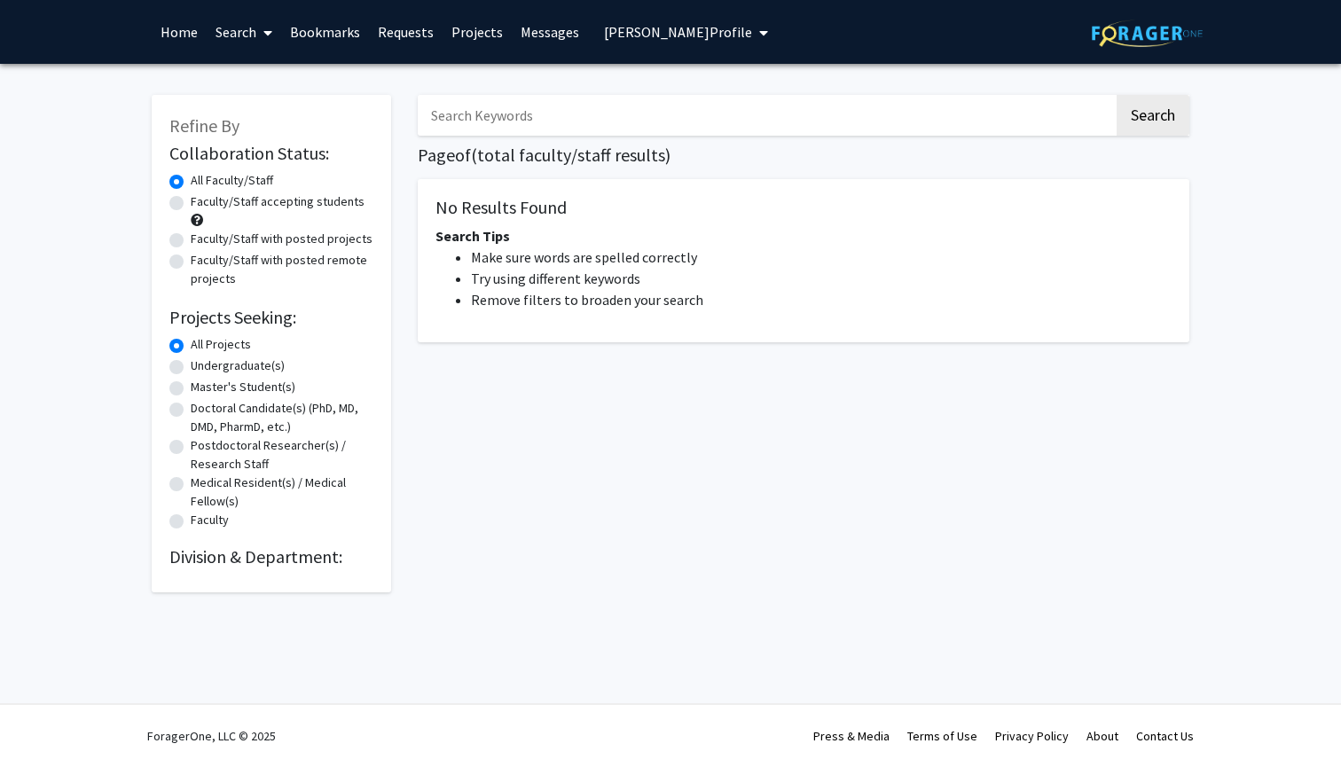
type input "brain"
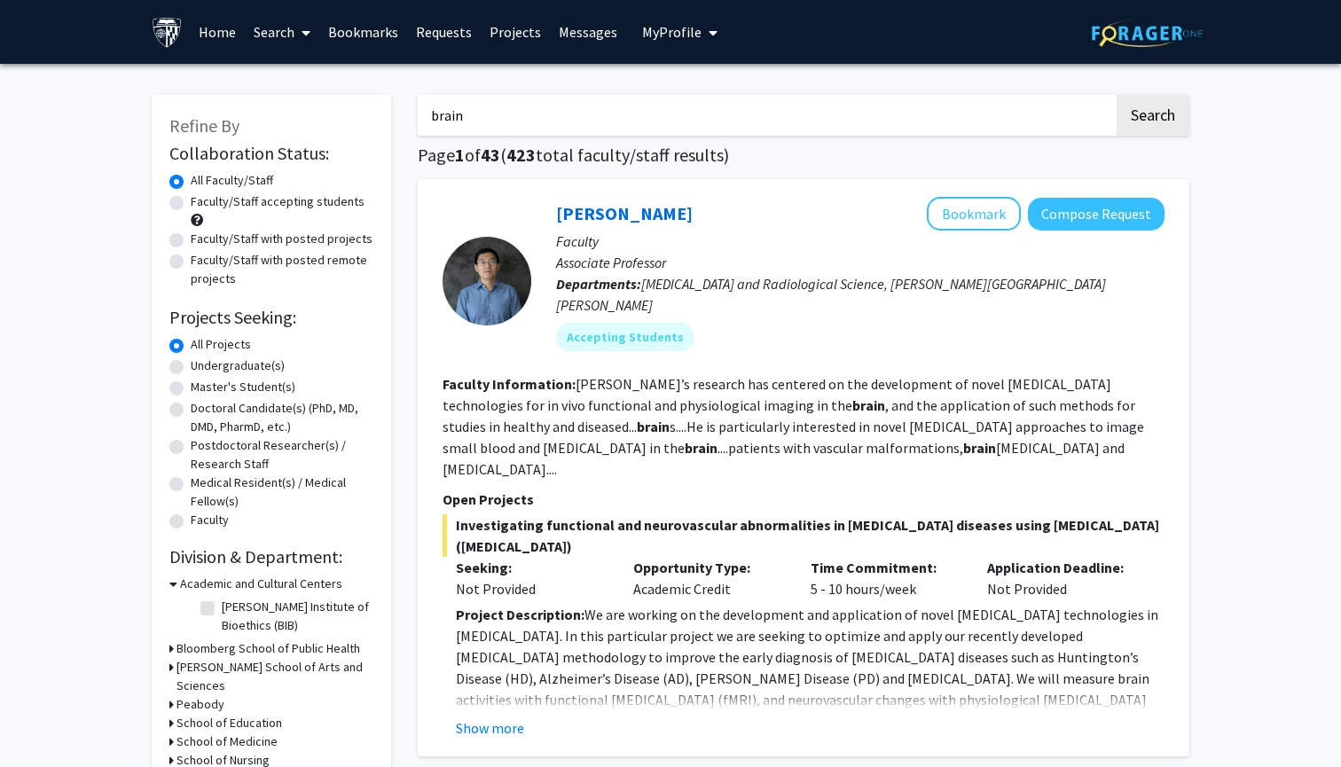
click at [330, 206] on label "Faculty/Staff accepting students" at bounding box center [278, 202] width 174 height 19
click at [202, 204] on input "Faculty/Staff accepting students" at bounding box center [197, 199] width 12 height 12
radio input "true"
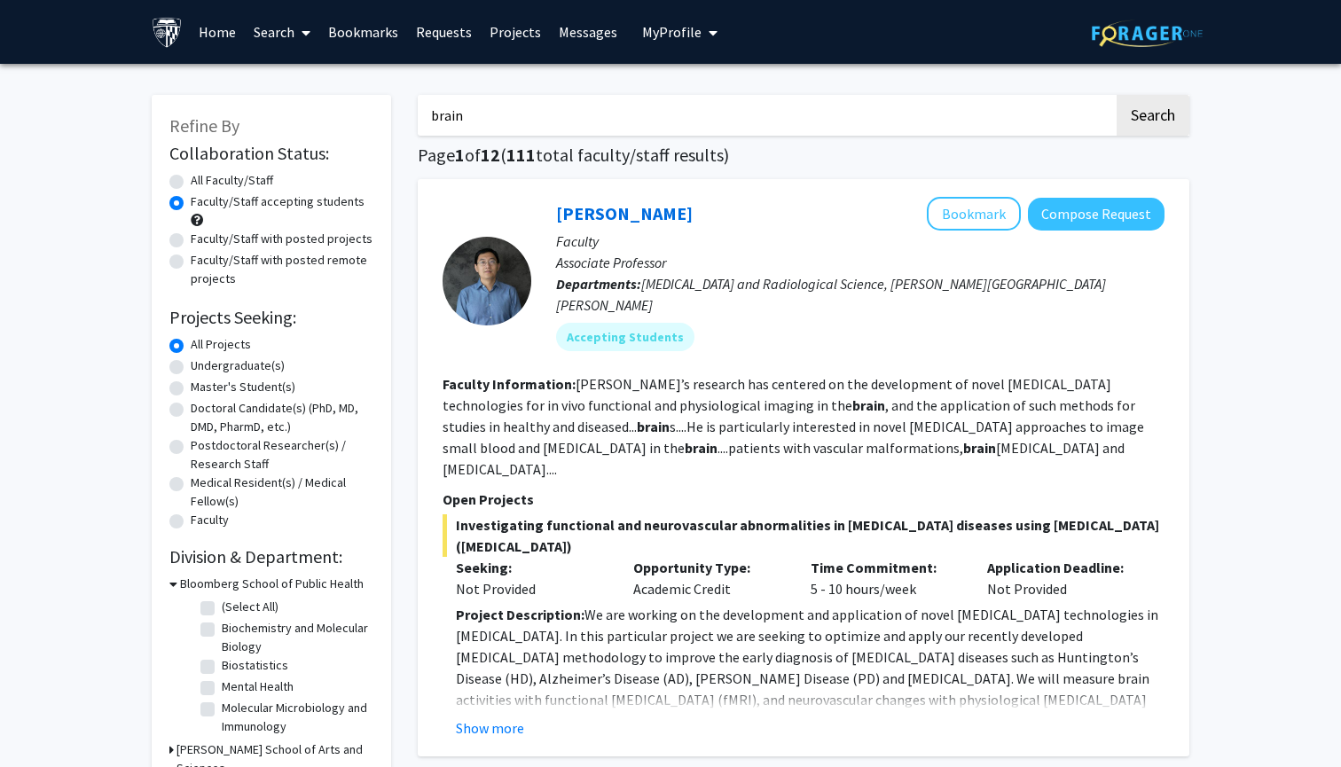
click at [281, 240] on label "Faculty/Staff with posted projects" at bounding box center [282, 239] width 182 height 19
click at [202, 240] on input "Faculty/Staff with posted projects" at bounding box center [197, 236] width 12 height 12
radio input "true"
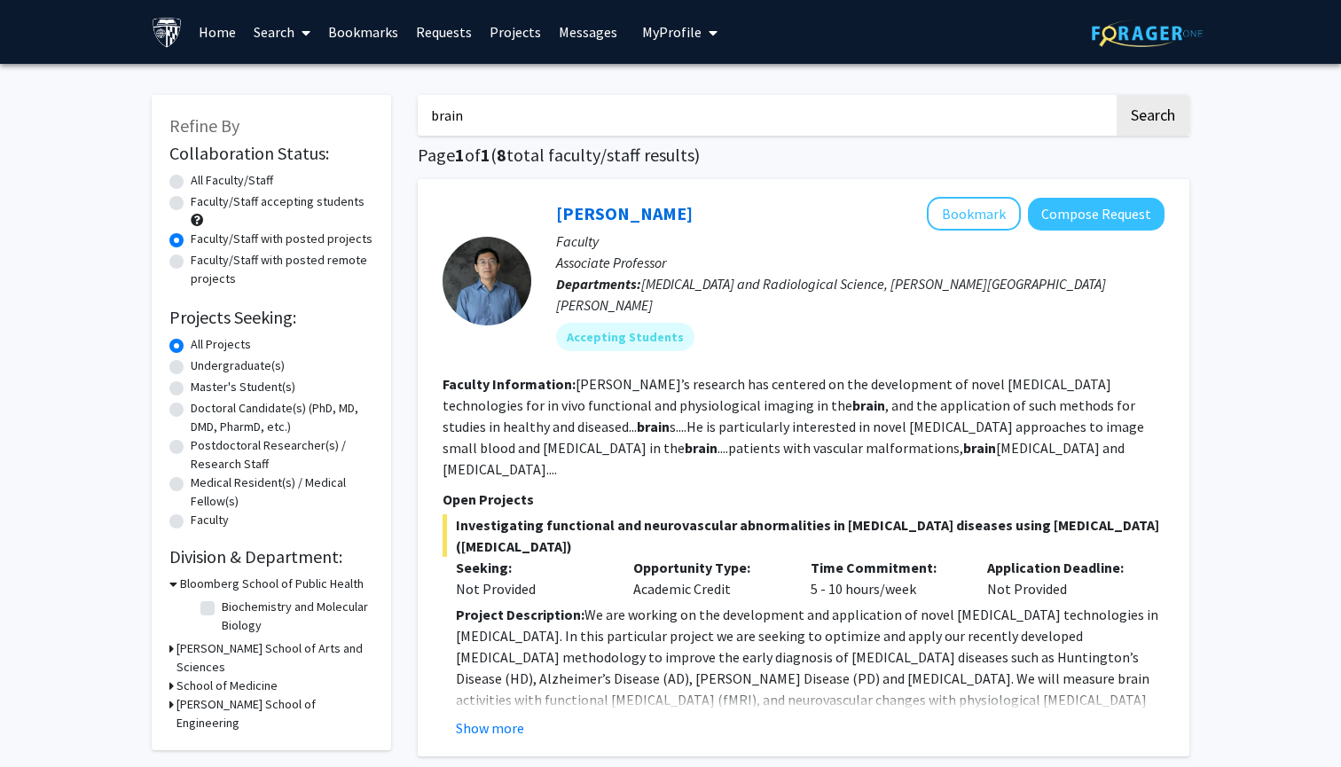
click at [253, 367] on label "Undergraduate(s)" at bounding box center [238, 366] width 94 height 19
click at [202, 367] on input "Undergraduate(s)" at bounding box center [197, 363] width 12 height 12
radio input "true"
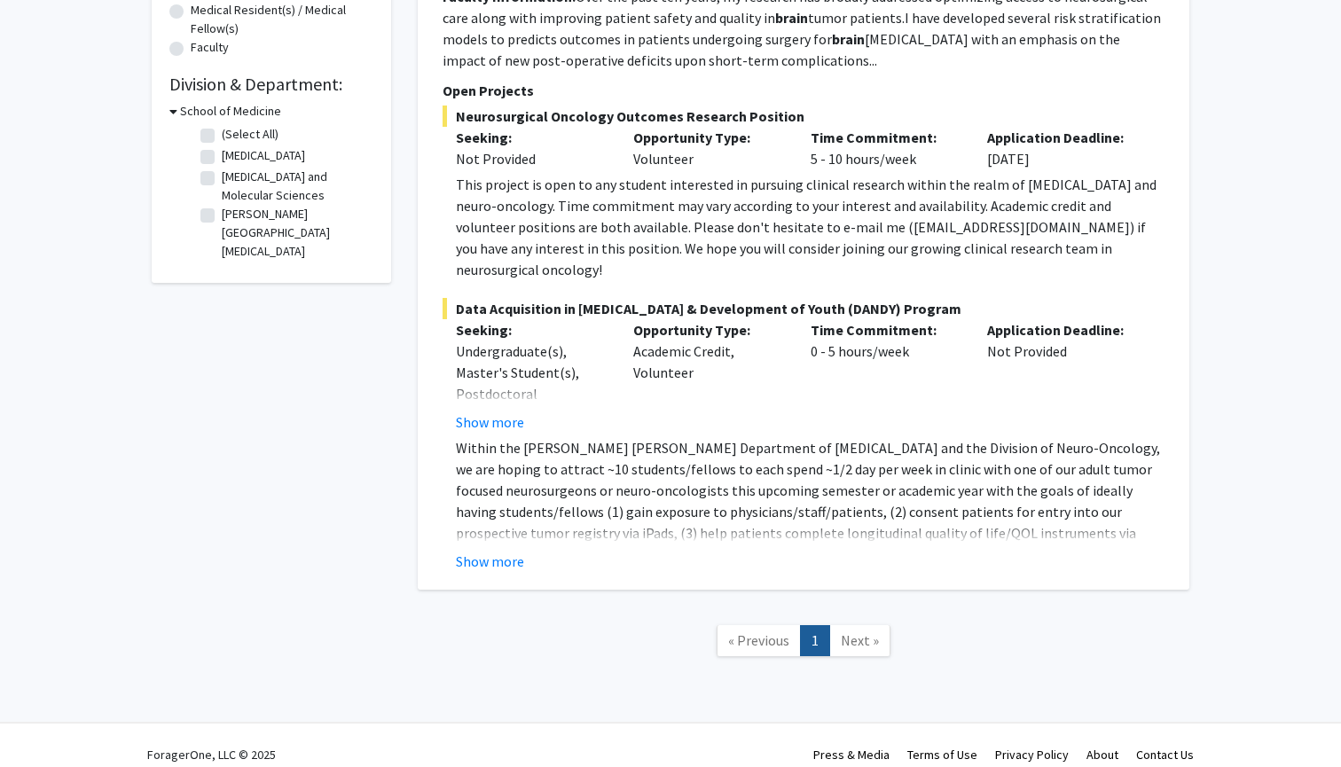
scroll to position [472, 0]
click at [859, 633] on span "Next »" at bounding box center [860, 642] width 38 height 18
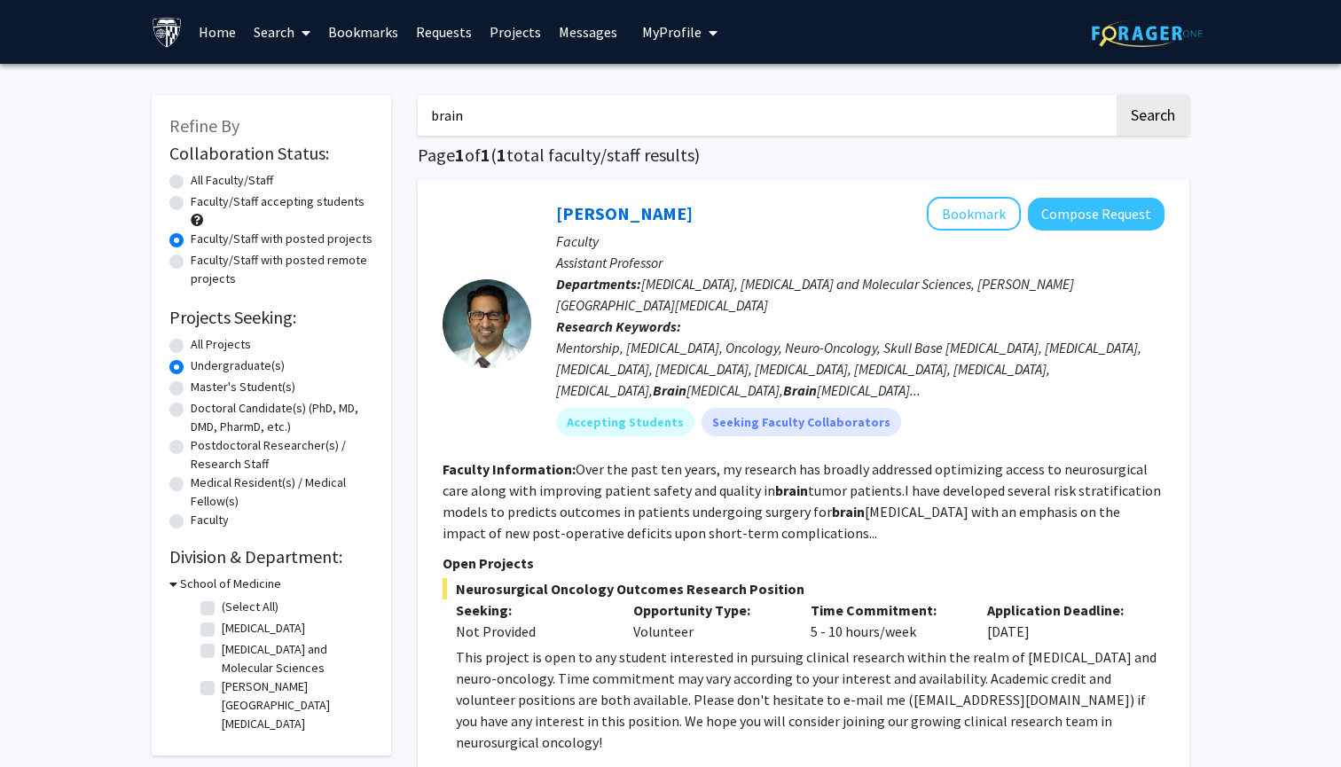
scroll to position [0, 0]
click at [221, 346] on label "All Projects" at bounding box center [221, 344] width 60 height 19
click at [202, 346] on input "All Projects" at bounding box center [197, 341] width 12 height 12
radio input "true"
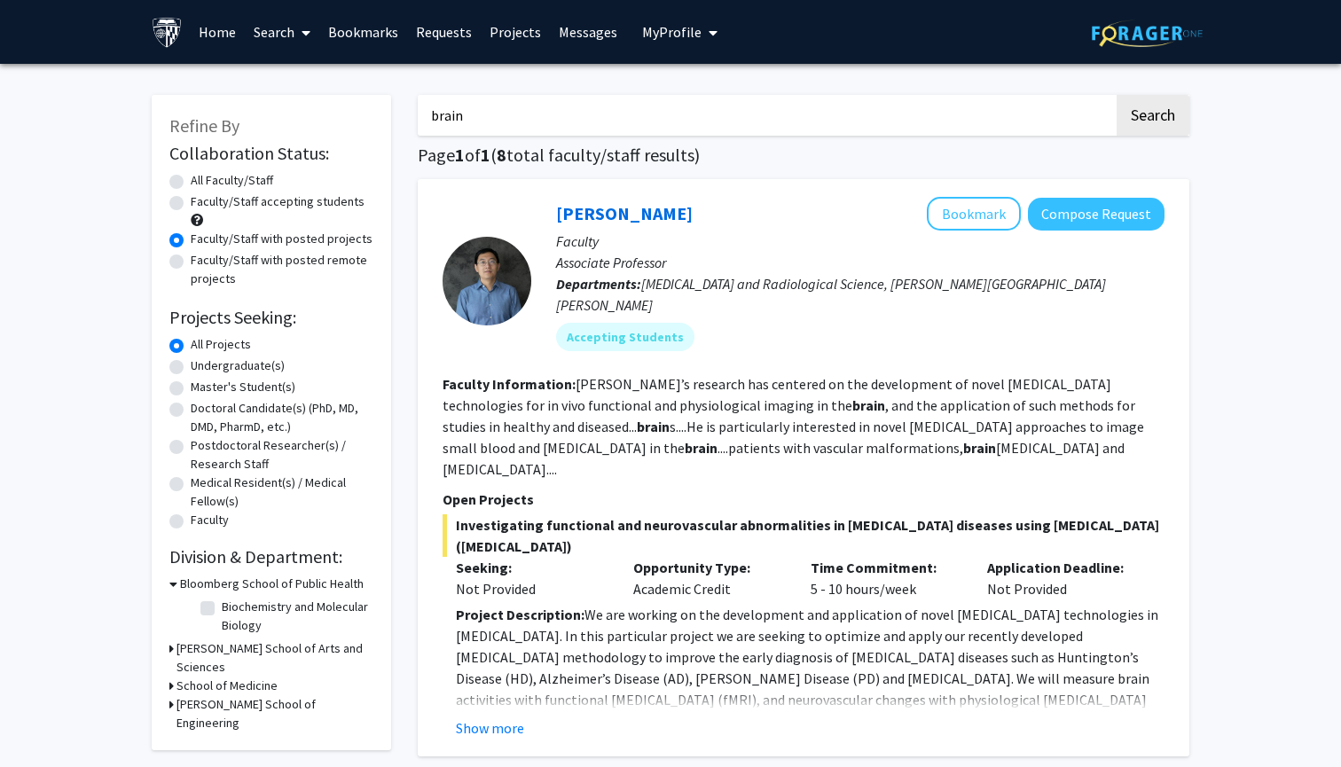
click at [421, 365] on div "[PERSON_NAME] Bookmark Compose Request Faculty Associate Professor Departments:…" at bounding box center [804, 468] width 772 height 578
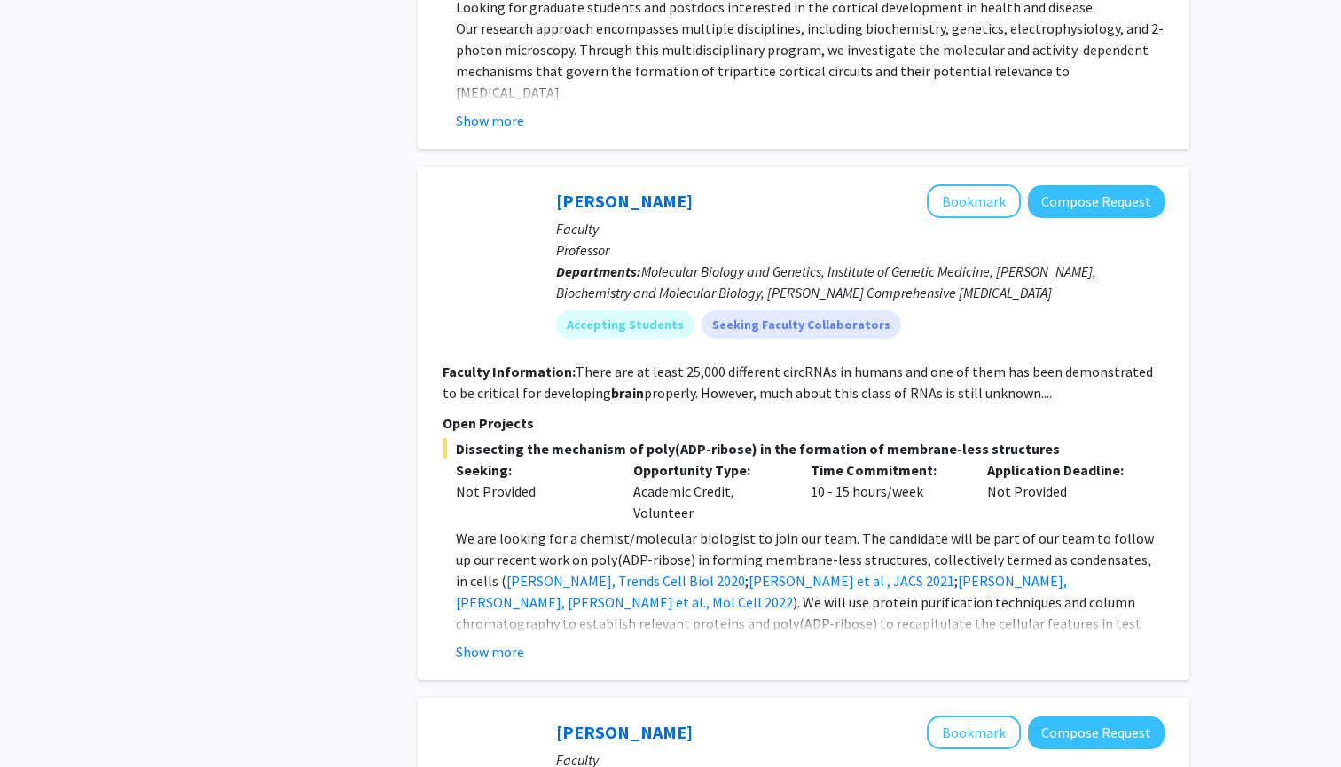
scroll to position [3772, 0]
